Goal: Information Seeking & Learning: Learn about a topic

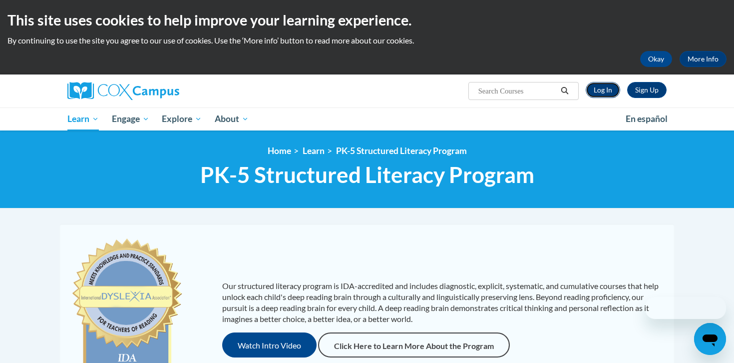
click at [606, 87] on link "Log In" at bounding box center [603, 90] width 34 height 16
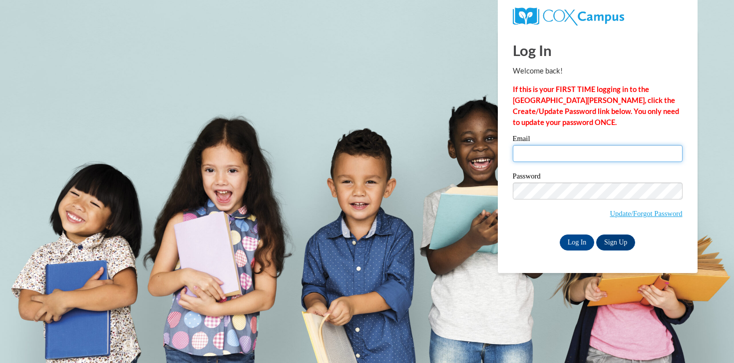
click at [576, 145] on input "Email" at bounding box center [598, 153] width 170 height 17
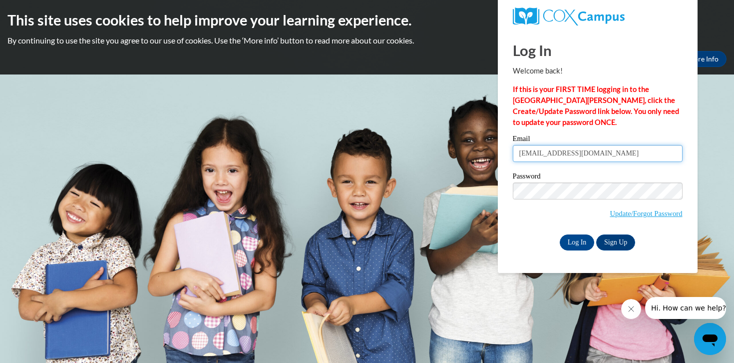
type input "sofia.schmidt555@gmail.com"
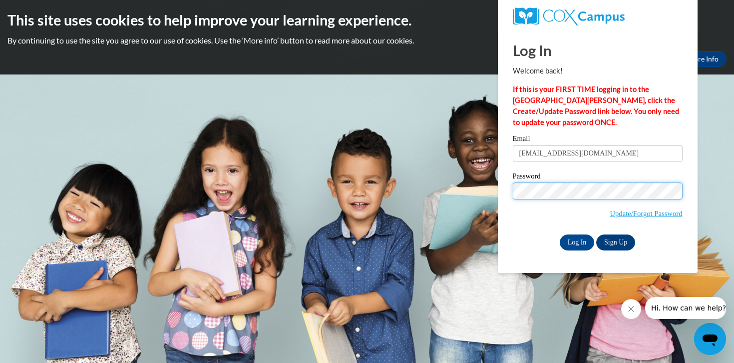
click at [560, 234] on input "Log In" at bounding box center [577, 242] width 35 height 16
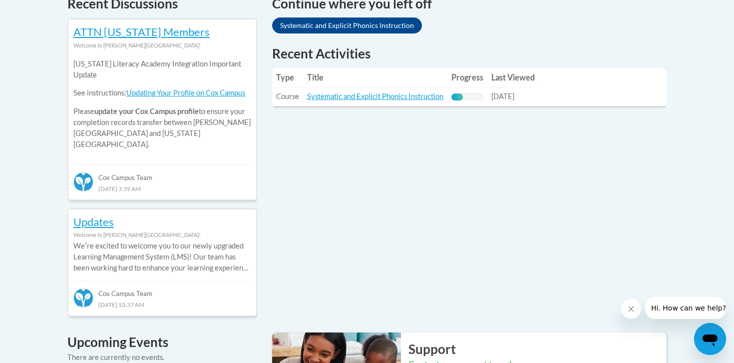
scroll to position [348, 0]
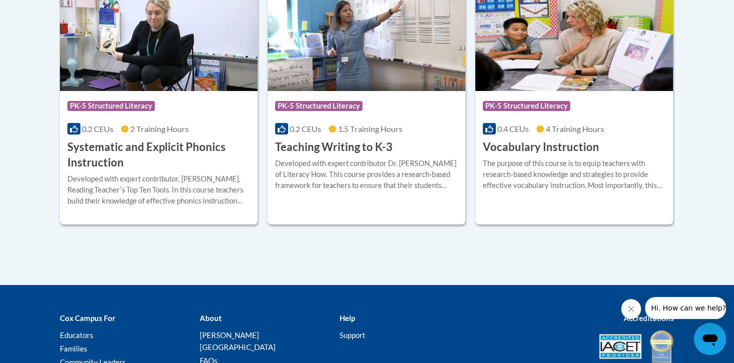
scroll to position [1230, 0]
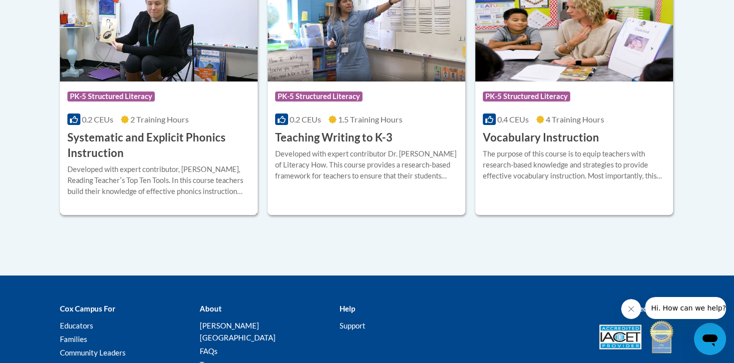
click at [166, 144] on h3 "Systematic and Explicit Phonics Instruction" at bounding box center [158, 145] width 183 height 31
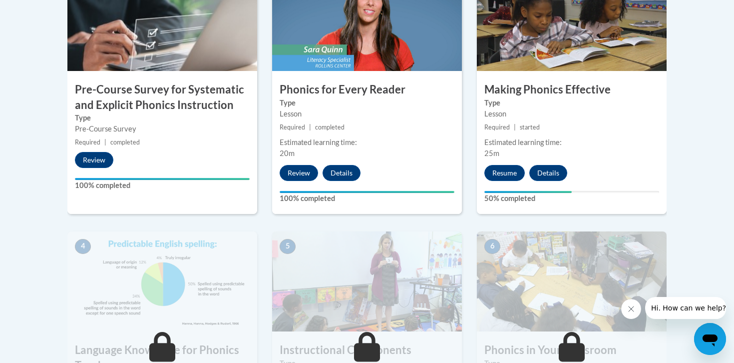
scroll to position [369, 0]
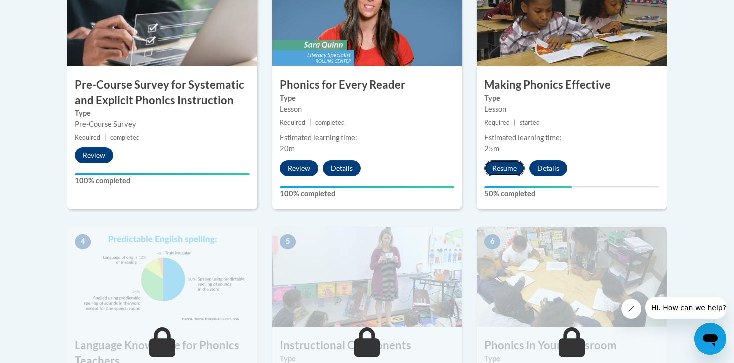
click at [504, 166] on button "Resume" at bounding box center [505, 168] width 40 height 16
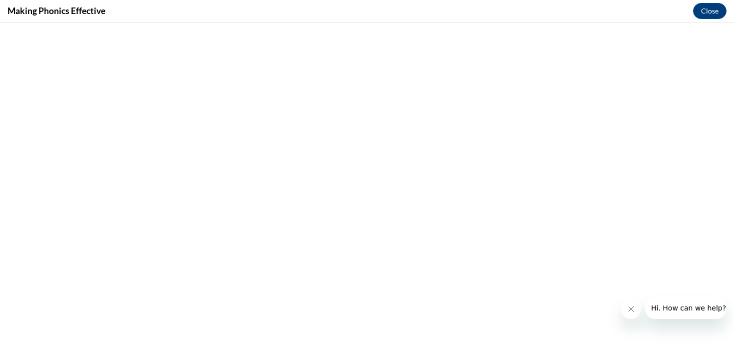
click at [629, 310] on icon "Close message from company" at bounding box center [631, 309] width 8 height 8
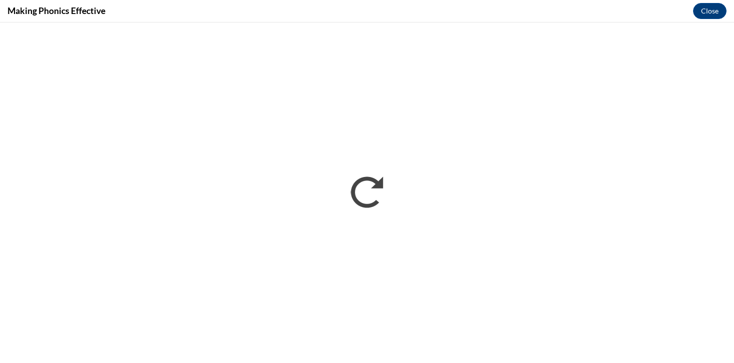
scroll to position [0, 0]
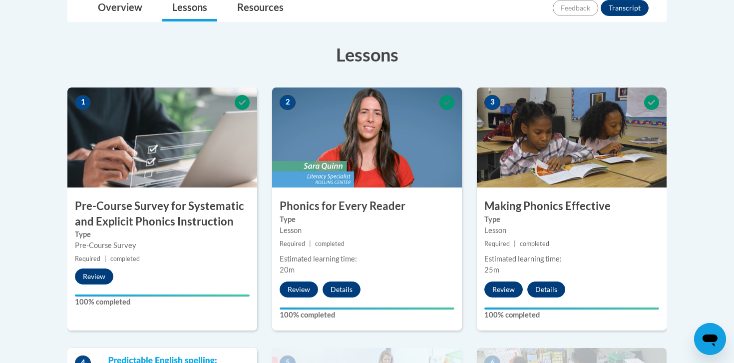
scroll to position [254, 0]
